Goal: Task Accomplishment & Management: Use online tool/utility

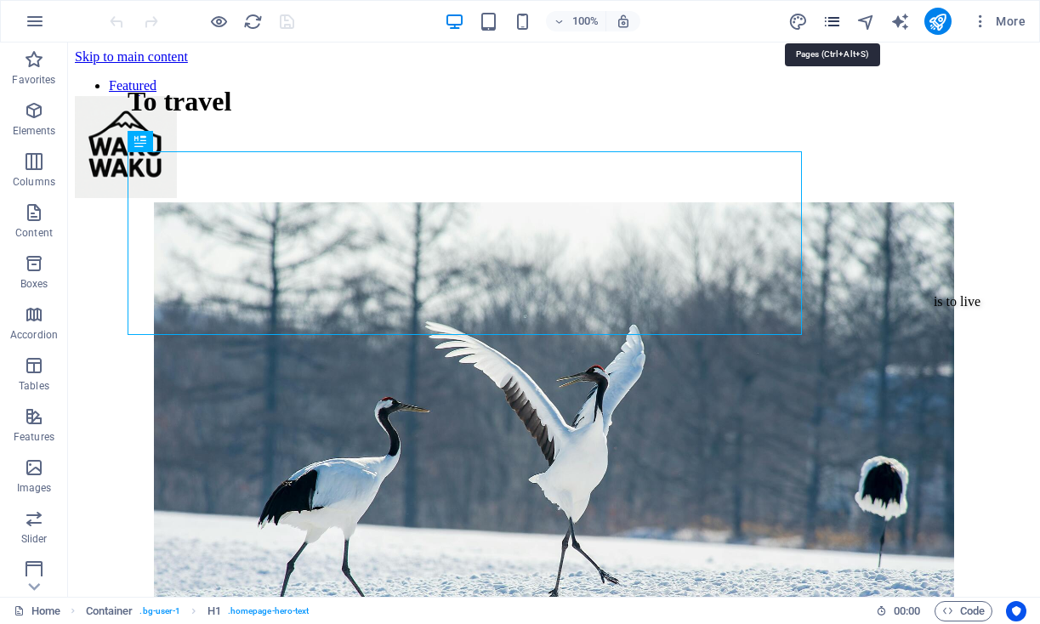
click at [828, 31] on icon "pages" at bounding box center [832, 22] width 20 height 20
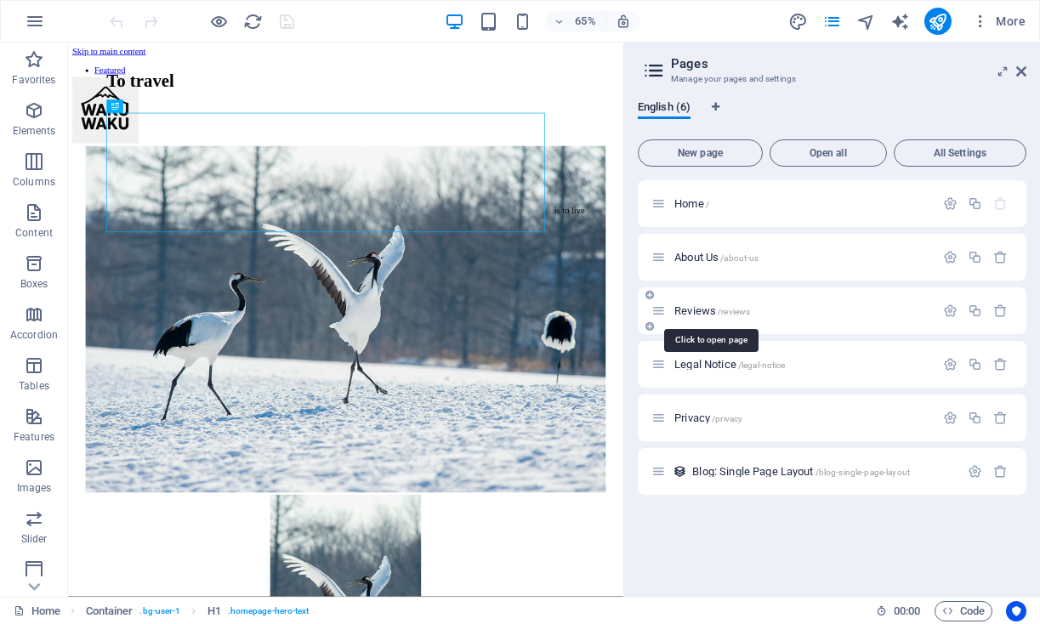
click at [723, 309] on span "/reviews" at bounding box center [733, 311] width 32 height 9
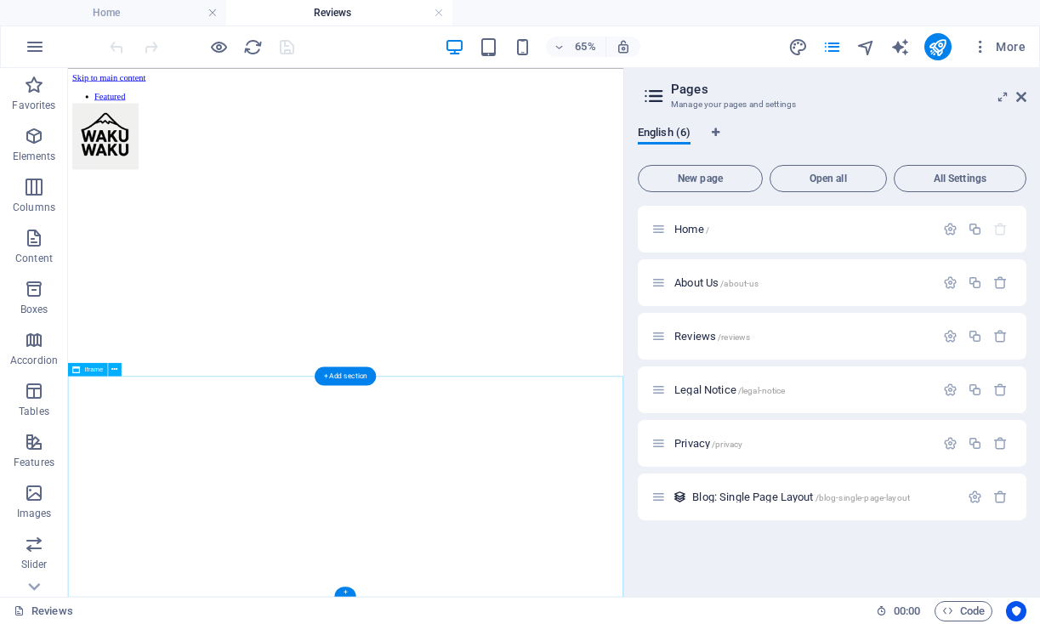
scroll to position [77, 0]
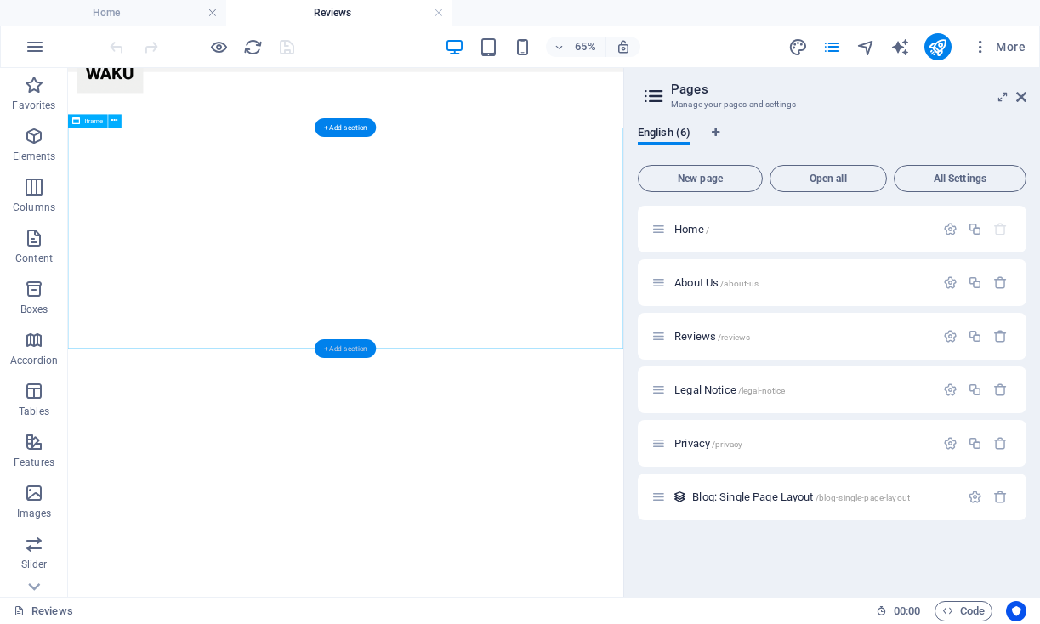
click at [349, 352] on div "+ Add section" at bounding box center [345, 348] width 61 height 19
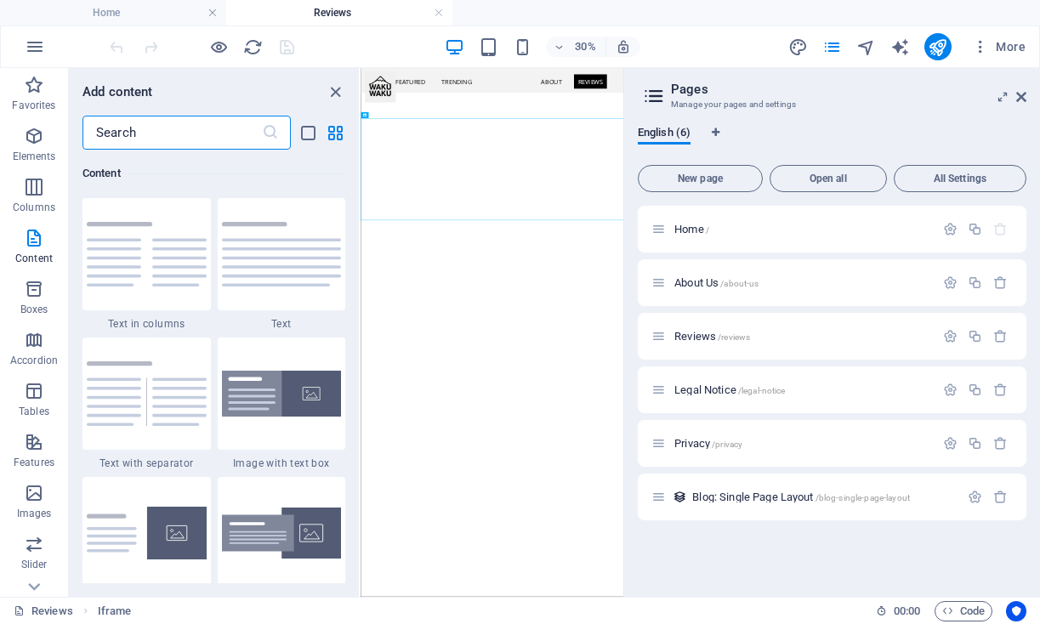
scroll to position [0, 0]
click at [38, 148] on span "Elements" at bounding box center [34, 146] width 68 height 41
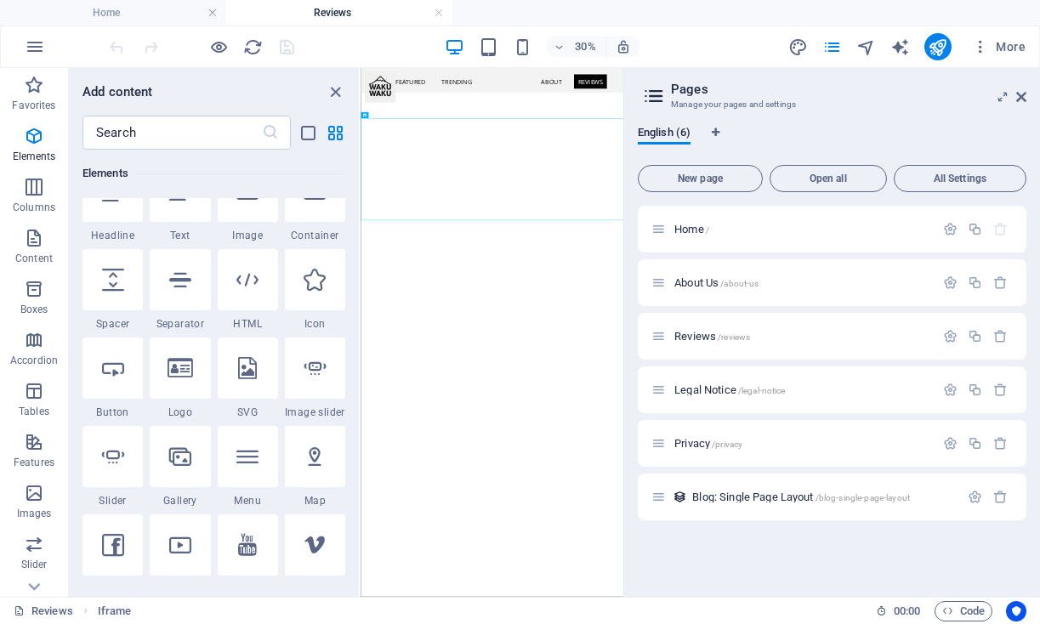
scroll to position [181, 0]
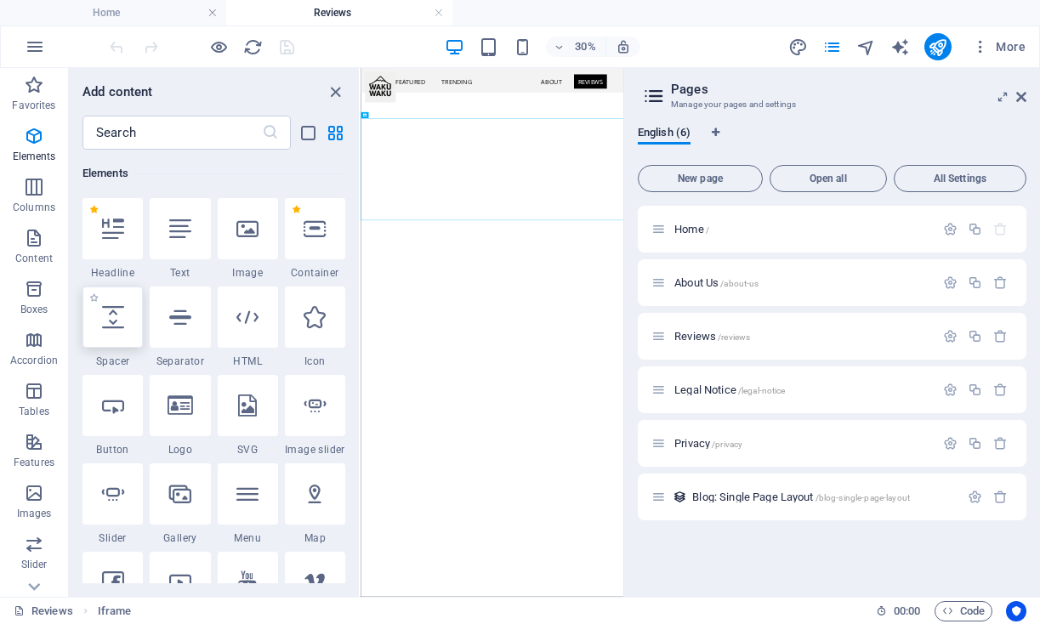
click at [111, 323] on icon at bounding box center [113, 317] width 22 height 22
select select "px"
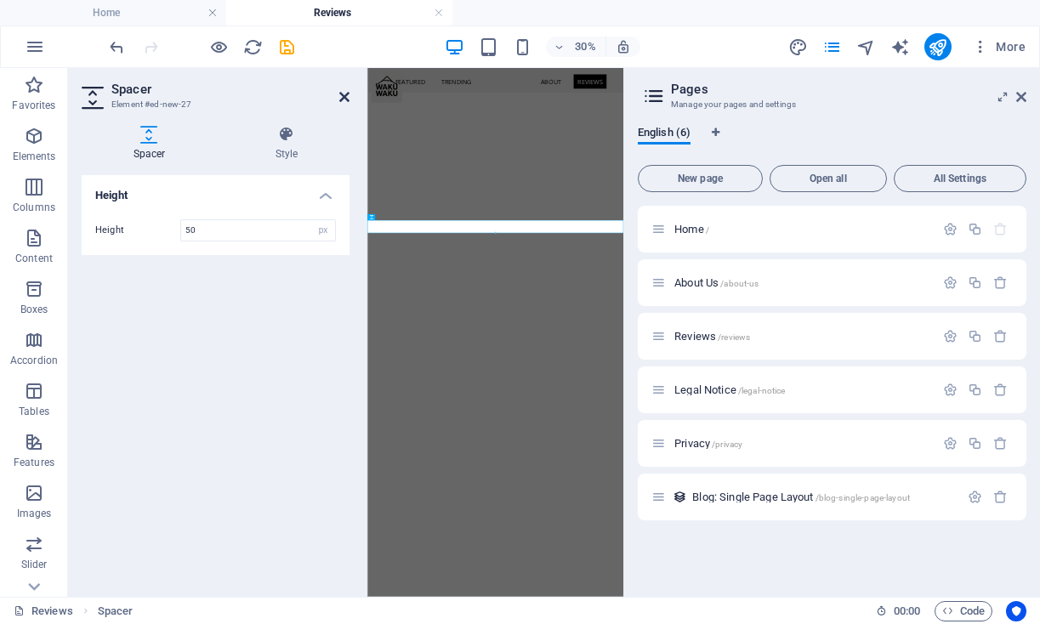
click at [344, 95] on icon at bounding box center [344, 97] width 10 height 14
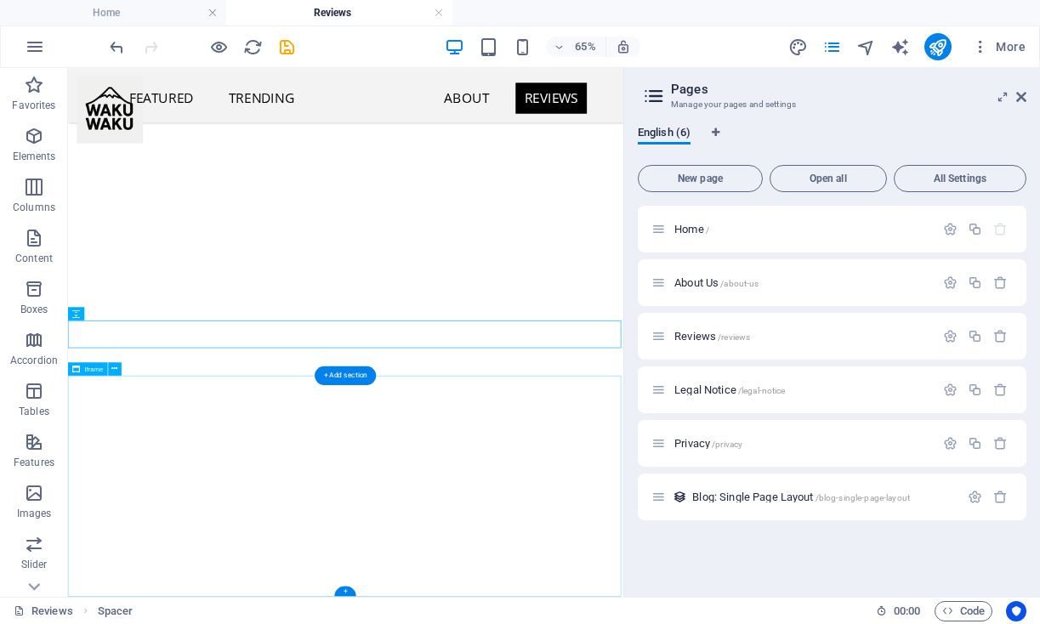
scroll to position [120, 0]
click at [289, 48] on icon "save" at bounding box center [287, 47] width 20 height 20
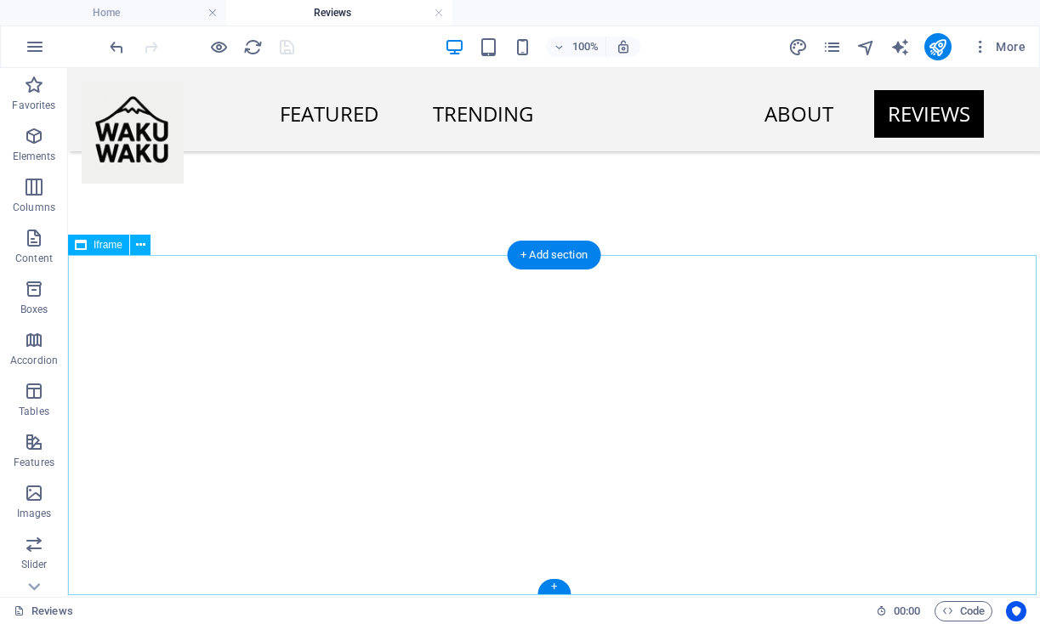
scroll to position [405, 0]
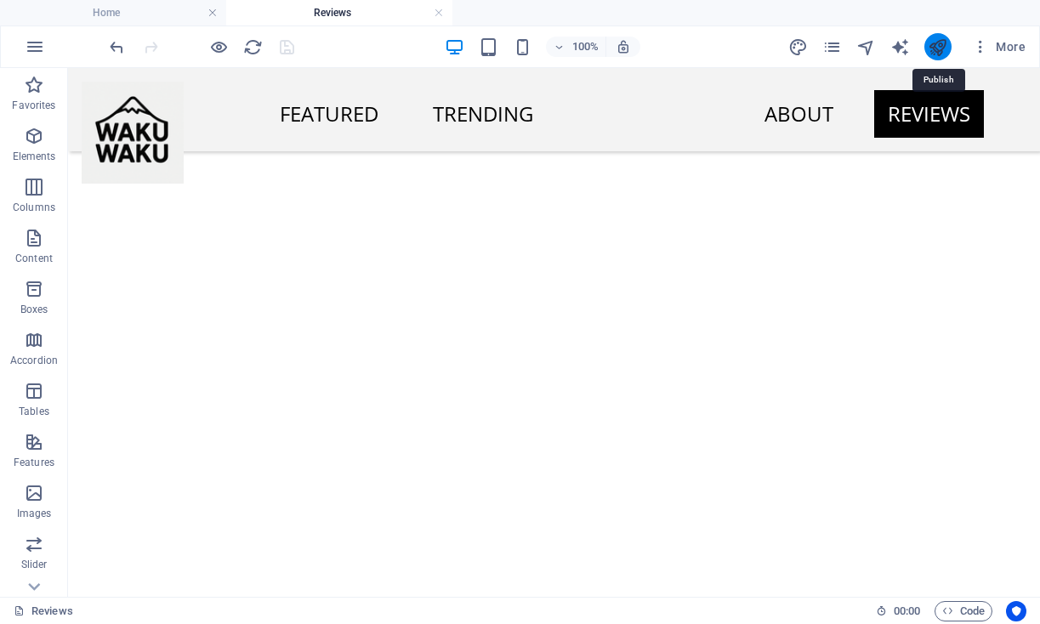
click at [944, 48] on icon "publish" at bounding box center [937, 47] width 20 height 20
